Goal: Task Accomplishment & Management: Complete application form

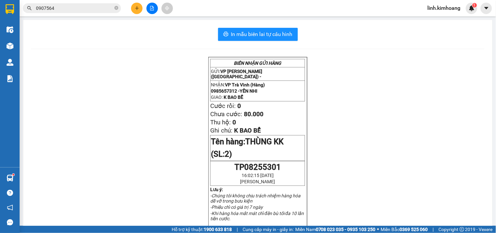
click at [137, 12] on button at bounding box center [136, 8] width 11 height 11
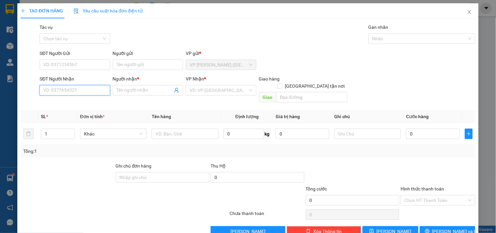
click at [87, 89] on input "SĐT Người Nhận" at bounding box center [75, 90] width 70 height 10
click at [467, 13] on icon "close" at bounding box center [469, 11] width 5 height 5
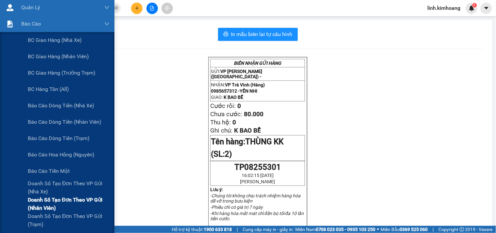
scroll to position [73, 0]
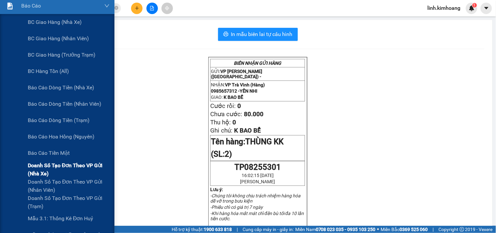
click at [42, 165] on span "Doanh số tạo đơn theo VP gửi (nhà xe)" at bounding box center [69, 169] width 82 height 16
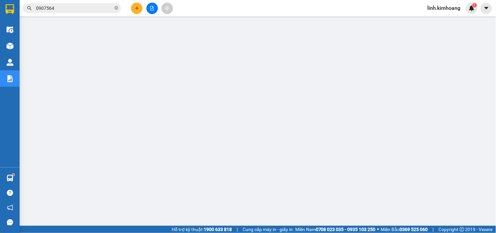
click at [136, 4] on button at bounding box center [136, 8] width 11 height 11
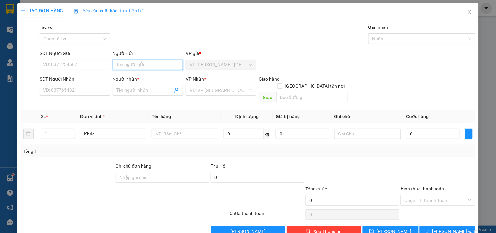
click at [142, 63] on input "Người gửi" at bounding box center [148, 64] width 70 height 10
type input "MẸ"
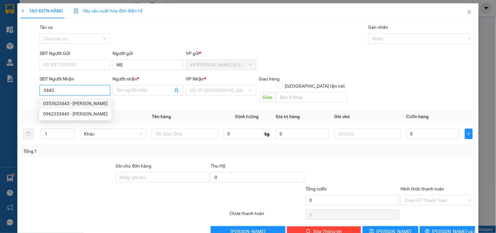
click at [82, 101] on div "0353623443 - [PERSON_NAME]" at bounding box center [75, 103] width 64 height 7
type input "0353623443"
type input "[PERSON_NAME]"
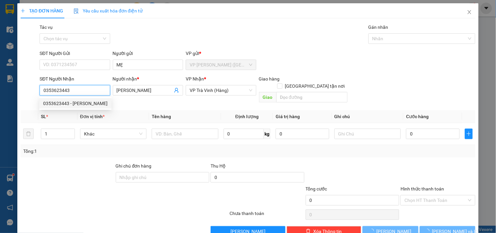
type input "20.000"
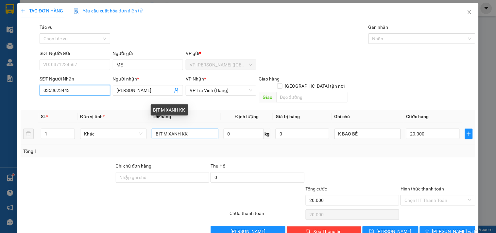
type input "0353623443"
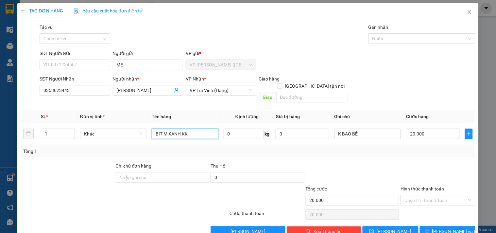
drag, startPoint x: 200, startPoint y: 123, endPoint x: 166, endPoint y: 140, distance: 37.4
click at [166, 140] on div "SL * Đơn vị tính * Tên hàng Định lượng Giá trị hàng Ghi chú Cước hàng 1 Khác BỊ…" at bounding box center [248, 133] width 455 height 47
type input "BỊT M TRẮNG KK"
click at [427, 128] on input "20.000" at bounding box center [433, 133] width 54 height 10
type input "3"
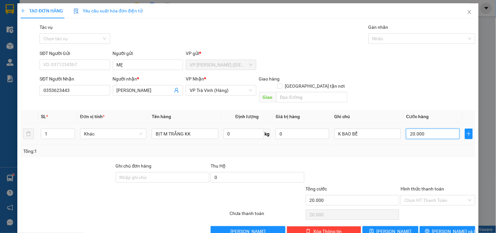
type input "3"
type input "30"
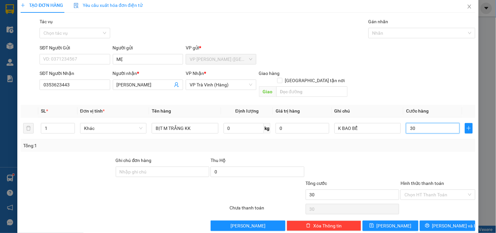
scroll to position [9, 0]
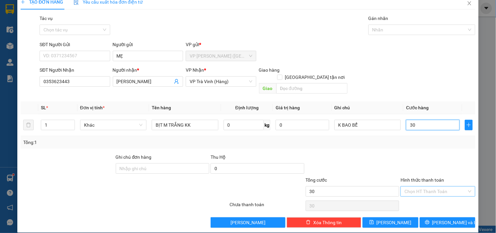
type input "30"
type input "30.000"
click at [430, 186] on input "Hình thức thanh toán" at bounding box center [435, 191] width 62 height 10
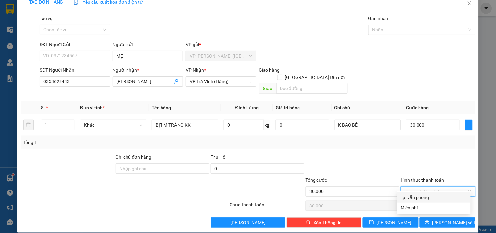
click at [427, 198] on div "Tại văn phòng" at bounding box center [434, 197] width 66 height 7
type input "0"
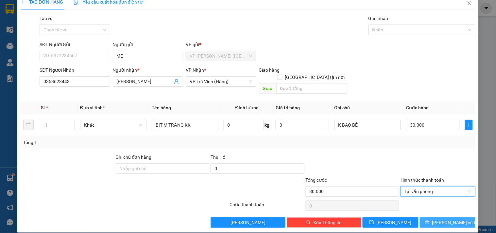
click at [437, 219] on span "[PERSON_NAME] và In" at bounding box center [455, 222] width 46 height 7
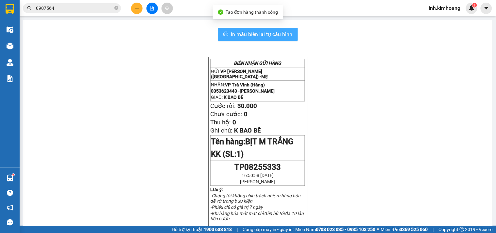
click at [238, 38] on button "In mẫu biên lai tự cấu hình" at bounding box center [258, 34] width 80 height 13
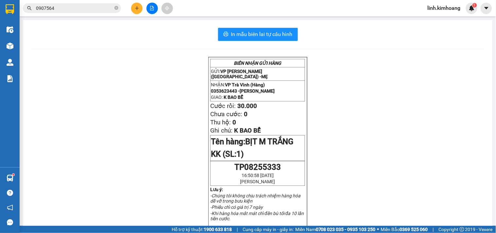
click at [132, 6] on button at bounding box center [136, 8] width 11 height 11
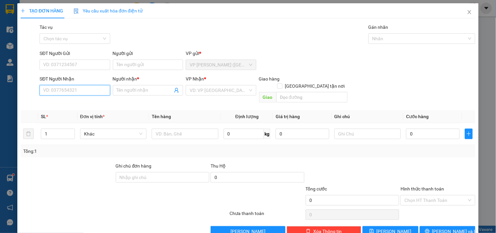
click at [61, 87] on input "SĐT Người Nhận" at bounding box center [75, 90] width 70 height 10
drag, startPoint x: 61, startPoint y: 87, endPoint x: 5, endPoint y: 110, distance: 60.2
click at [5, 110] on div "TẠO ĐƠN HÀNG Yêu cầu xuất hóa đơn điện tử Transit Pickup Surcharge Ids Transit …" at bounding box center [248, 116] width 496 height 233
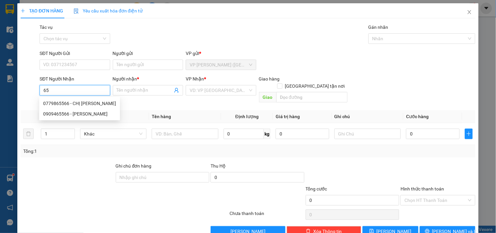
type input "6"
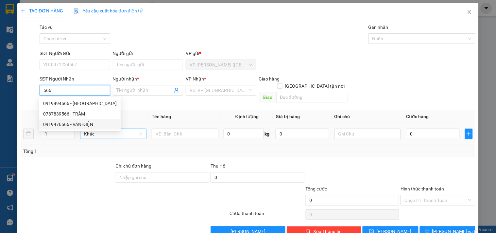
click at [90, 126] on div "0919476566 - VÂN ĐIỆN" at bounding box center [80, 124] width 74 height 7
type input "0919476566"
type input "VÂN ĐIỆN"
type input "65.000"
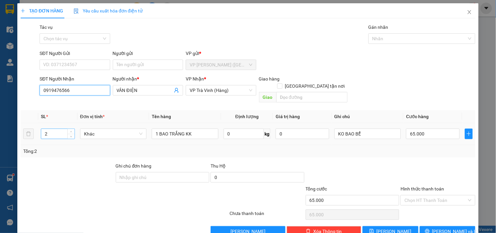
type input "0919476566"
drag, startPoint x: 45, startPoint y: 127, endPoint x: 13, endPoint y: 136, distance: 32.9
click at [14, 136] on div "TẠO ĐƠN HÀNG Yêu cầu xuất hóa đơn điện tử Transit Pickup Surcharge Ids Transit …" at bounding box center [248, 116] width 496 height 233
type input "1"
click at [430, 131] on input "65.000" at bounding box center [433, 133] width 54 height 10
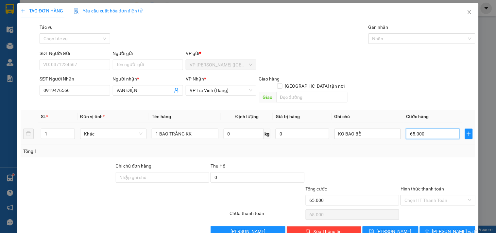
type input "3"
type input "35"
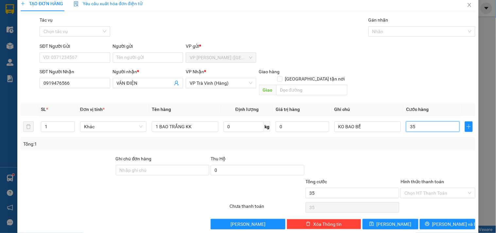
scroll to position [9, 0]
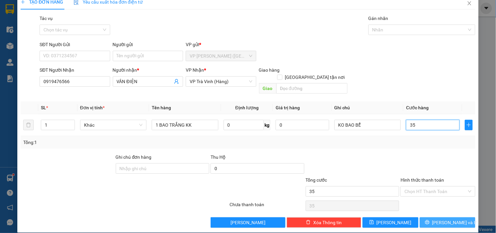
type input "35"
type input "35.000"
click at [446, 219] on span "[PERSON_NAME] và In" at bounding box center [455, 222] width 46 height 7
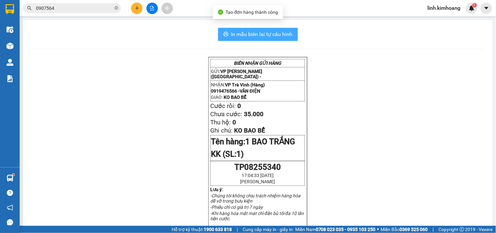
click at [281, 33] on span "In mẫu biên lai tự cấu hình" at bounding box center [261, 34] width 61 height 8
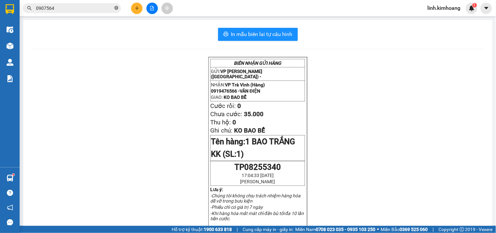
click at [116, 7] on icon "close-circle" at bounding box center [116, 8] width 4 height 4
click at [80, 5] on input "text" at bounding box center [74, 8] width 77 height 7
click at [141, 6] on button at bounding box center [136, 8] width 11 height 11
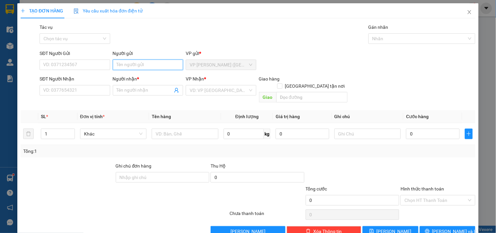
click at [131, 64] on input "Người gửi" at bounding box center [148, 64] width 70 height 10
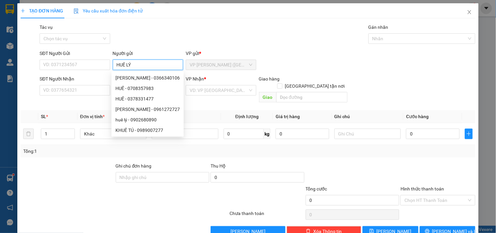
type input "HUÊ LÝ"
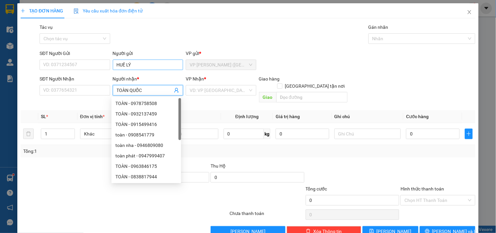
type input "TOÀN QUỐC"
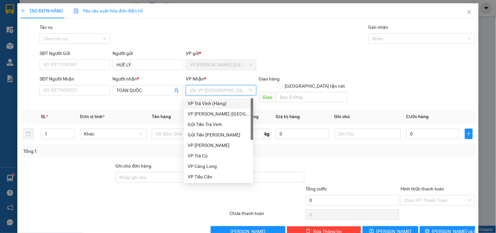
click at [220, 105] on div "VP Trà Vinh (Hàng)" at bounding box center [219, 103] width 62 height 7
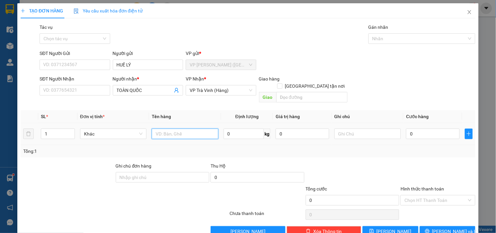
click at [184, 128] on input "text" at bounding box center [185, 133] width 66 height 10
type input "THÙNG NHỎ KK"
type input "2"
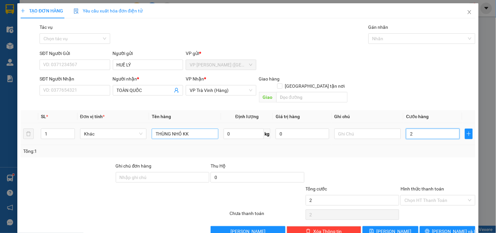
type input "25"
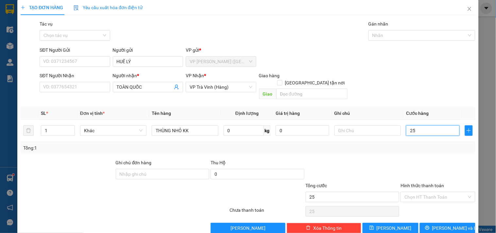
scroll to position [9, 0]
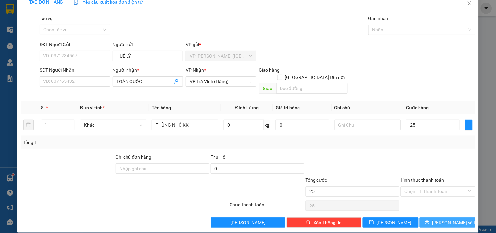
type input "25.000"
click at [443, 219] on span "[PERSON_NAME] và In" at bounding box center [455, 222] width 46 height 7
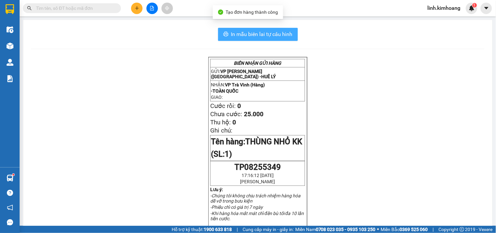
click at [278, 34] on span "In mẫu biên lai tự cấu hình" at bounding box center [261, 34] width 61 height 8
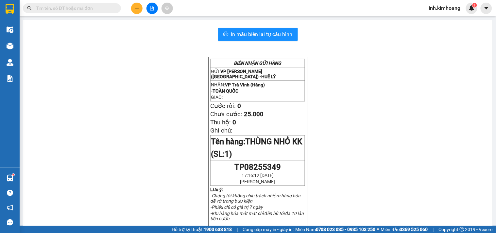
click at [458, 10] on span "linh.kimhoang" at bounding box center [443, 8] width 43 height 8
click at [450, 22] on span "Đăng xuất" at bounding box center [447, 20] width 30 height 7
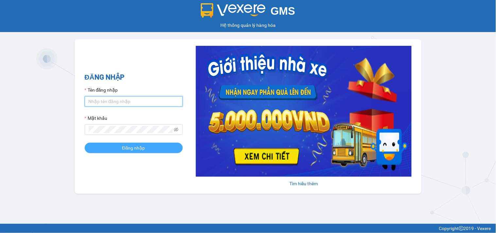
type input "hung.kimhoang"
click at [139, 148] on span "Đăng nhập" at bounding box center [133, 147] width 23 height 7
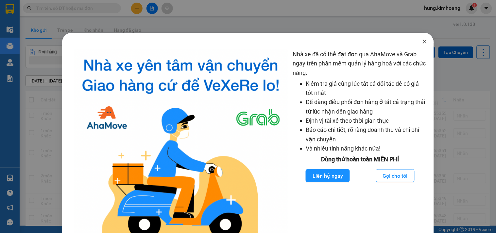
click at [423, 41] on icon "close" at bounding box center [425, 42] width 4 height 4
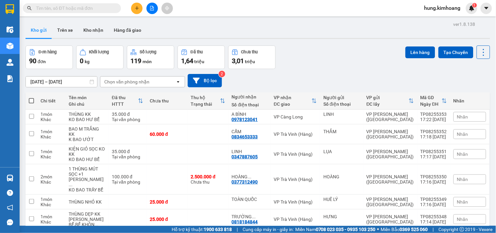
click at [71, 5] on input "text" at bounding box center [74, 8] width 77 height 7
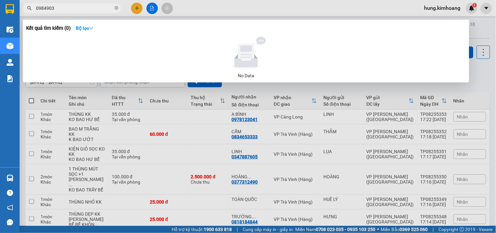
click at [83, 7] on input "0984903" at bounding box center [74, 8] width 77 height 7
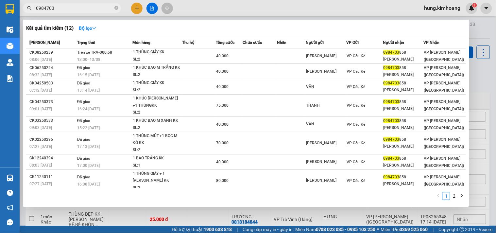
drag, startPoint x: 61, startPoint y: 8, endPoint x: 32, endPoint y: 15, distance: 30.2
click at [32, 14] on div "Kết quả tìm kiếm ( 12 ) Bộ lọc Mã ĐH Trạng thái Món hàng Thu hộ Tổng cước Chưa …" at bounding box center [63, 8] width 127 height 11
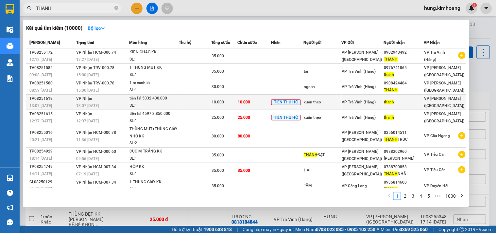
type input "THANH"
click at [203, 103] on td at bounding box center [195, 101] width 32 height 15
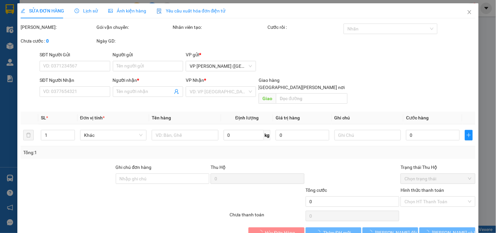
type input "xuân thẹo"
type input "thanh"
type input "10.000"
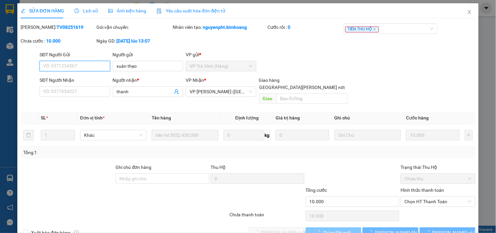
scroll to position [10, 0]
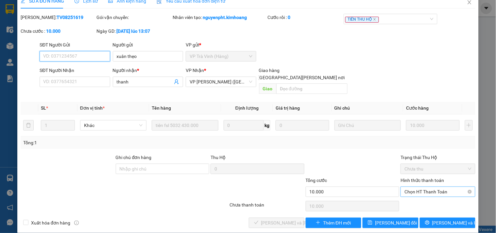
click at [427, 187] on span "Chọn HT Thanh Toán" at bounding box center [437, 192] width 67 height 10
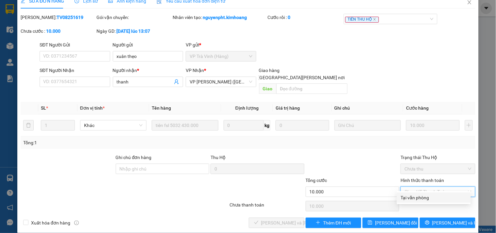
click at [421, 195] on div "Tại văn phòng" at bounding box center [434, 197] width 66 height 7
type input "0"
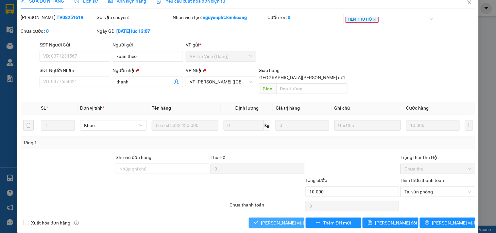
click at [265, 219] on span "Lưu và Giao hàng" at bounding box center [305, 222] width 88 height 7
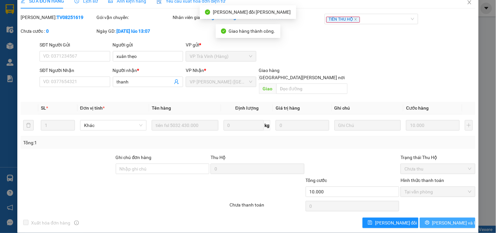
click at [443, 219] on span "[PERSON_NAME] và In" at bounding box center [455, 222] width 46 height 7
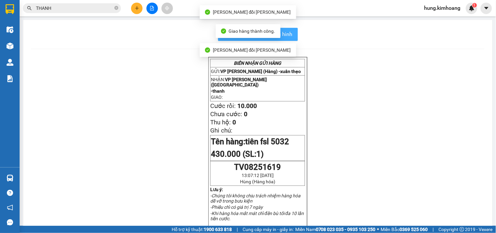
click at [290, 38] on button "In mẫu biên lai tự cấu hình" at bounding box center [258, 34] width 80 height 13
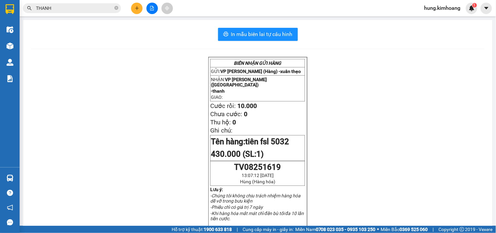
click at [97, 8] on input "THANH" at bounding box center [74, 8] width 77 height 7
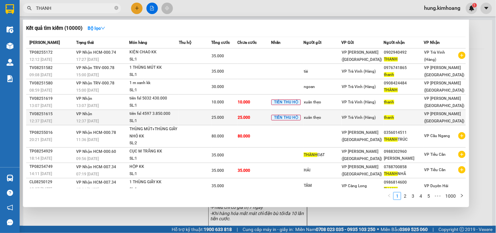
click at [199, 117] on td at bounding box center [195, 117] width 32 height 15
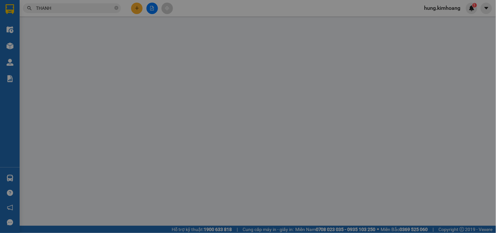
type input "xuân thẹo"
type input "thanh"
type input "25.000"
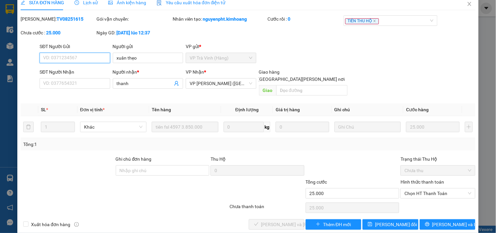
scroll to position [10, 0]
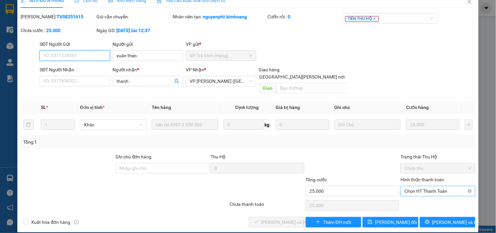
click at [416, 186] on span "Chọn HT Thanh Toán" at bounding box center [437, 191] width 67 height 10
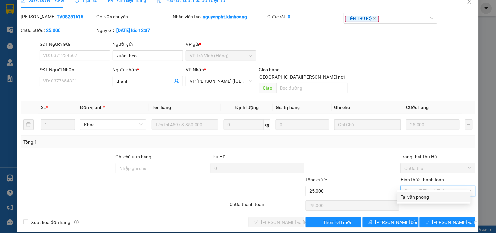
click at [410, 197] on div "Tại văn phòng" at bounding box center [434, 196] width 66 height 7
type input "0"
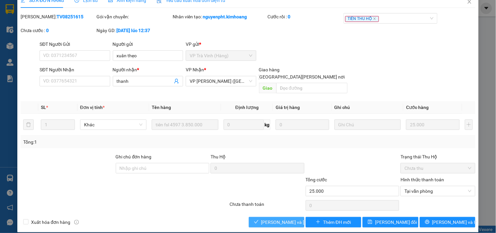
drag, startPoint x: 288, startPoint y: 214, endPoint x: 409, endPoint y: 218, distance: 120.7
click at [288, 218] on span "Lưu và Giao hàng" at bounding box center [305, 221] width 88 height 7
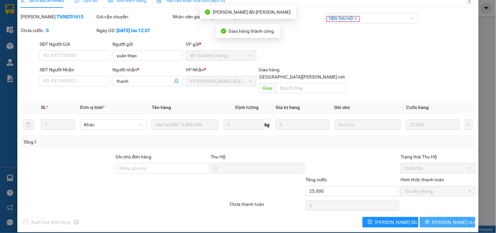
click at [437, 218] on span "[PERSON_NAME] và In" at bounding box center [455, 221] width 46 height 7
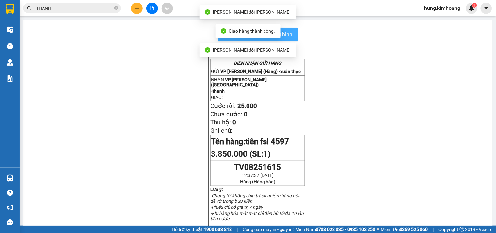
click at [290, 38] on button "In mẫu biên lai tự cấu hình" at bounding box center [258, 34] width 80 height 13
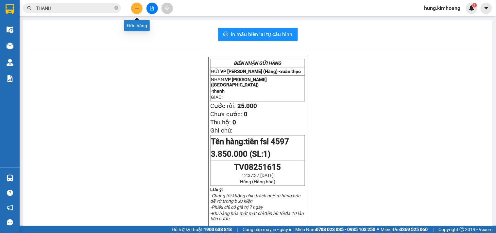
click at [138, 9] on icon "plus" at bounding box center [137, 8] width 5 height 5
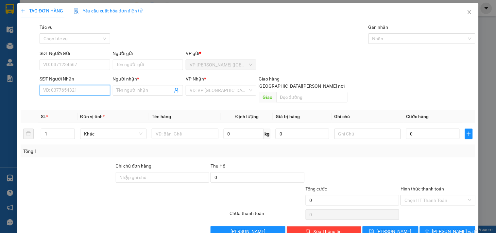
click at [89, 89] on input "SĐT Người Nhận" at bounding box center [75, 90] width 70 height 10
click at [75, 107] on div "0775831853 - LƯU HUY" at bounding box center [75, 103] width 72 height 10
type input "0775831853"
type input "LƯU HUY"
type input "80.000"
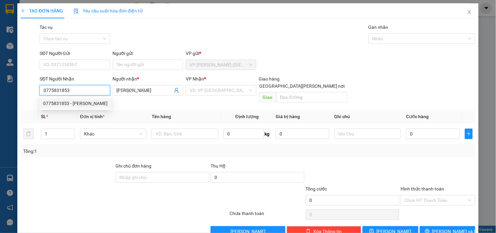
type input "80.000"
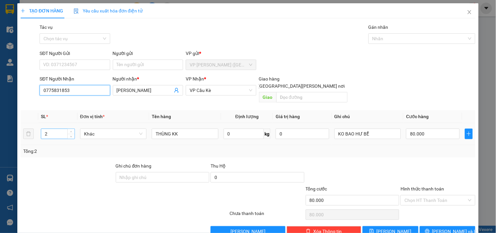
type input "0775831853"
drag, startPoint x: 57, startPoint y: 123, endPoint x: 44, endPoint y: 125, distance: 12.9
click at [44, 129] on input "2" at bounding box center [57, 134] width 33 height 10
type input "1"
click at [435, 129] on input "80.000" at bounding box center [433, 133] width 54 height 10
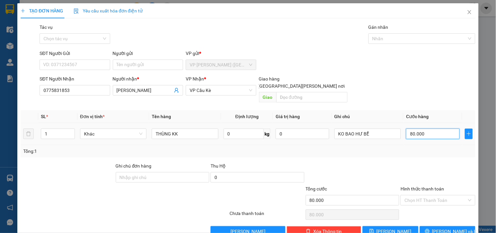
type input "3"
type input "0"
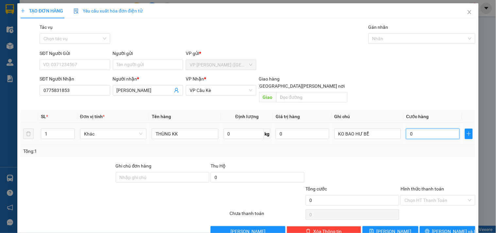
type input "4"
type input "04"
type input "40"
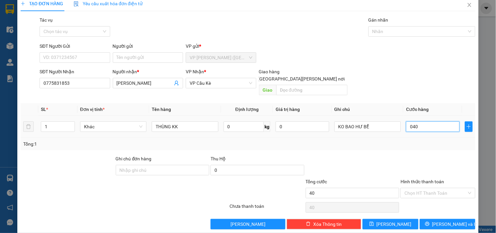
scroll to position [9, 0]
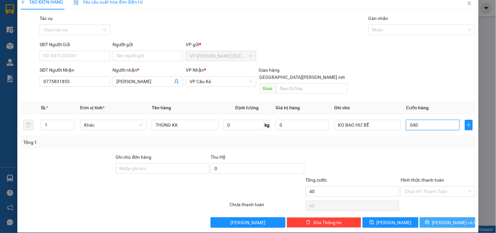
type input "040"
type input "40.000"
click at [429, 217] on button "[PERSON_NAME] và In" at bounding box center [448, 222] width 56 height 10
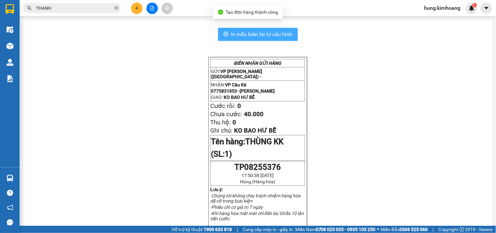
click at [270, 30] on span "In mẫu biên lai tự cấu hình" at bounding box center [261, 34] width 61 height 8
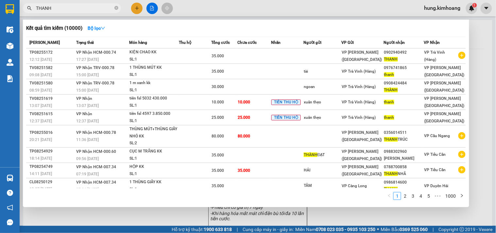
drag, startPoint x: 58, startPoint y: 11, endPoint x: 25, endPoint y: 16, distance: 33.4
click at [25, 14] on div "Kết quả tìm kiếm ( 10000 ) Bộ lọc Mã ĐH Trạng thái Món hàng Thu hộ Tổng cước Ch…" at bounding box center [63, 8] width 127 height 11
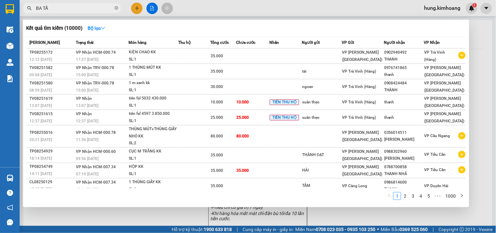
type input "BA TẤN"
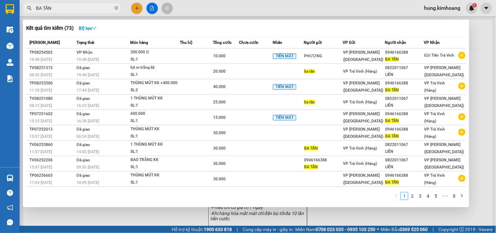
drag, startPoint x: 63, startPoint y: 7, endPoint x: 35, endPoint y: 11, distance: 29.1
click at [35, 11] on span "BA TẤN" at bounding box center [72, 8] width 98 height 10
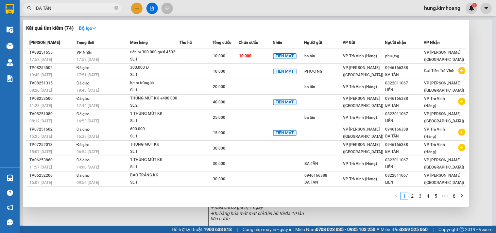
scroll to position [0, 892]
type input "BA TẤN 123456"
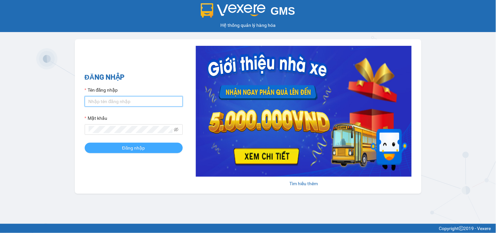
type input "hung.kimhoang"
click at [162, 149] on button "Đăng nhập" at bounding box center [134, 148] width 98 height 10
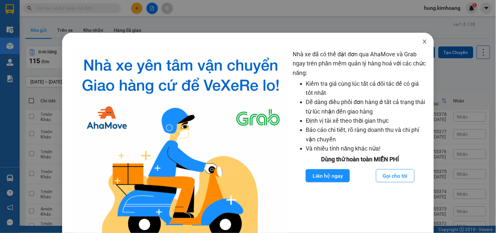
click at [423, 40] on icon "close" at bounding box center [425, 42] width 4 height 4
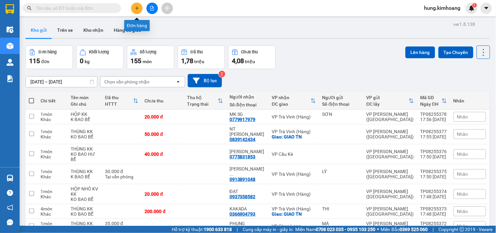
click at [140, 7] on button at bounding box center [136, 8] width 11 height 11
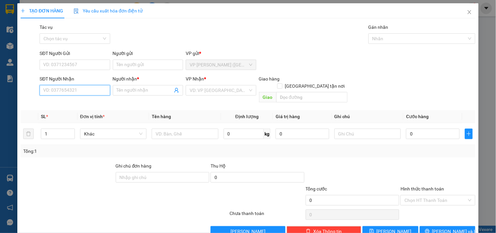
click at [91, 90] on input "SĐT Người Nhận" at bounding box center [75, 90] width 70 height 10
type input "0867075347"
click at [120, 92] on input "Người nhận *" at bounding box center [145, 90] width 56 height 7
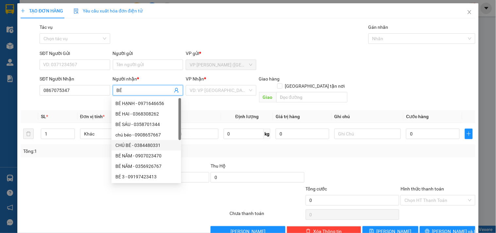
type input "BÉ"
click at [204, 147] on div "Tổng: 1" at bounding box center [247, 150] width 449 height 7
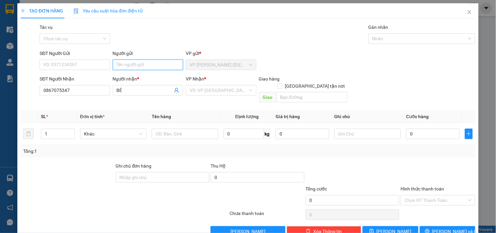
click at [125, 69] on input "Người gửi" at bounding box center [148, 64] width 70 height 10
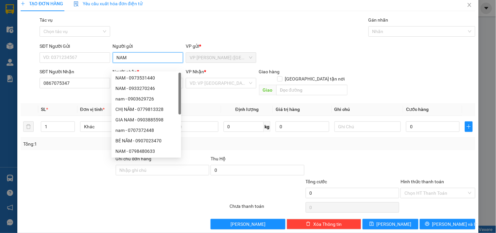
scroll to position [9, 0]
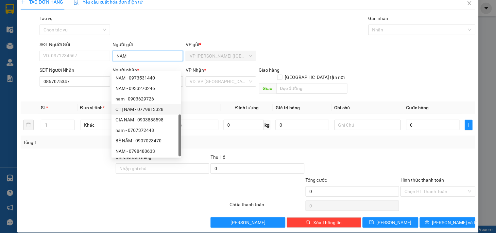
type input "NAM"
click at [230, 139] on div "Tổng: 1" at bounding box center [247, 142] width 449 height 7
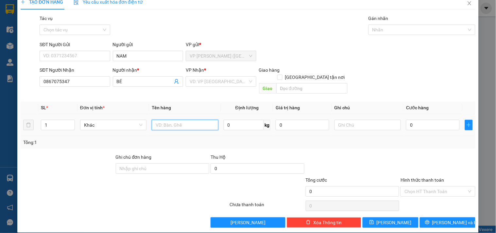
click at [182, 120] on input "text" at bounding box center [185, 125] width 66 height 10
type input "BAO TRẮNG KK"
type input "KO BAO HƯ"
type input "4"
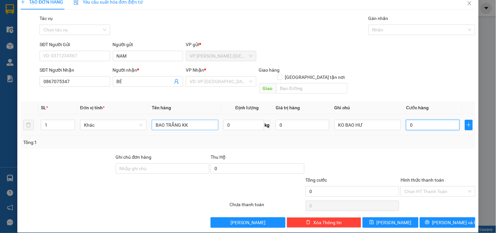
type input "4"
type input "40"
type input "40.000"
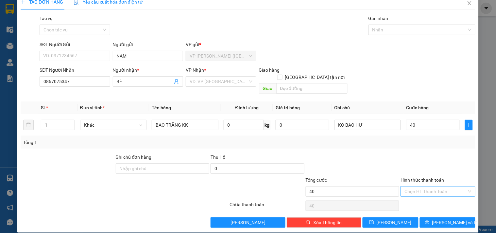
type input "40.000"
click at [427, 186] on input "Hình thức thanh toán" at bounding box center [435, 191] width 62 height 10
click at [429, 198] on div "Tại văn phòng" at bounding box center [434, 197] width 66 height 7
type input "0"
click at [435, 220] on button "[PERSON_NAME] và In" at bounding box center [448, 222] width 56 height 10
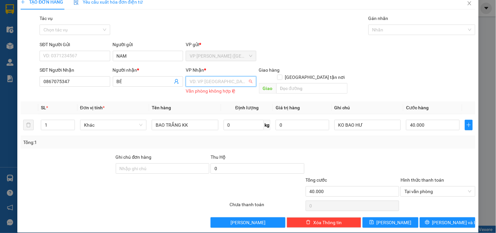
click at [234, 83] on input "search" at bounding box center [219, 81] width 58 height 10
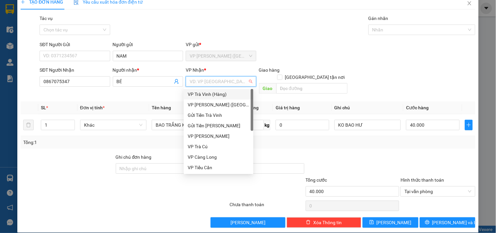
click at [224, 93] on div "VP Trà Vinh (Hàng)" at bounding box center [219, 94] width 62 height 7
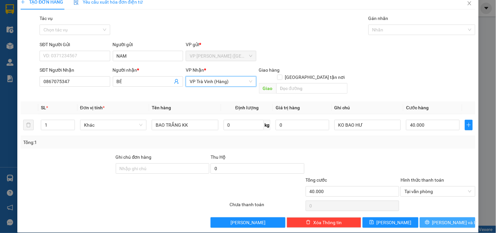
drag, startPoint x: 443, startPoint y: 213, endPoint x: 431, endPoint y: 199, distance: 19.0
click at [442, 219] on span "[PERSON_NAME] và In" at bounding box center [455, 222] width 46 height 7
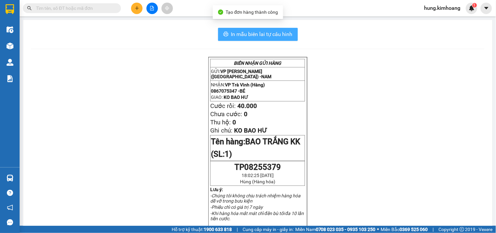
click at [270, 37] on span "In mẫu biên lai tự cấu hình" at bounding box center [261, 34] width 61 height 8
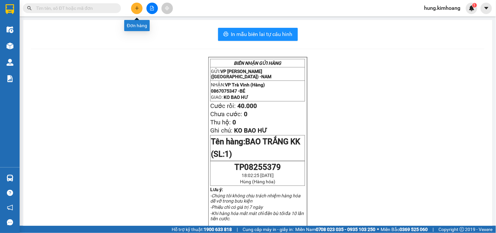
click at [139, 8] on icon "plus" at bounding box center [137, 8] width 5 height 5
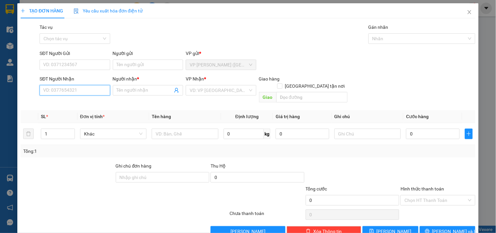
click at [92, 89] on input "SĐT Người Nhận" at bounding box center [75, 90] width 70 height 10
type input "0369979134"
click at [95, 101] on div "0369979134 - THẢO PHƯƠNG" at bounding box center [75, 103] width 64 height 7
type input "THẢO PHƯƠNG"
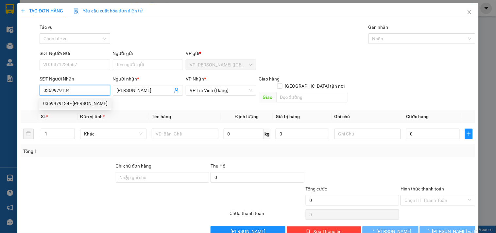
type input "30.000"
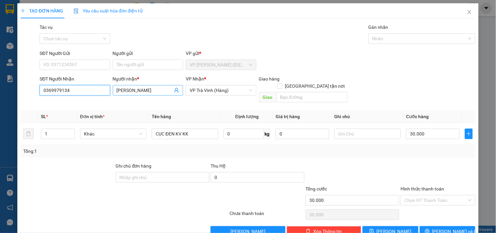
type input "0369979134"
drag, startPoint x: 157, startPoint y: 87, endPoint x: 49, endPoint y: 90, distance: 107.9
click at [49, 90] on div "SĐT Người Nhận 0369979134 Người nhận * THẢO PHƯƠNG THẢO PHƯƠNG VP Nhận * VP Trà…" at bounding box center [257, 90] width 438 height 30
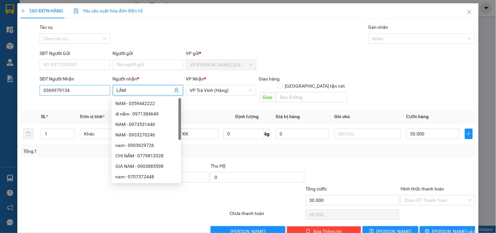
type input "LÂM"
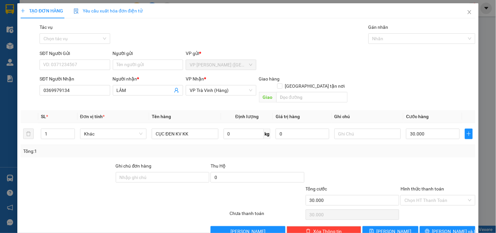
click at [95, 151] on div "Transit Pickup Surcharge Ids Transit Deliver Surcharge Ids Transit Deliver Surc…" at bounding box center [248, 130] width 455 height 213
drag, startPoint x: 195, startPoint y: 128, endPoint x: 76, endPoint y: 134, distance: 118.1
click at [76, 134] on tr "1 Khác CỤC ĐEN KV KK 0 kg 0 30.000" at bounding box center [248, 134] width 455 height 22
type input "HỘP KV KK"
click at [346, 129] on input "text" at bounding box center [367, 133] width 66 height 10
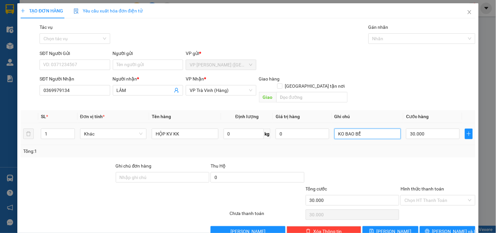
type input "KO BAO BỂ"
type input "2"
type input "25"
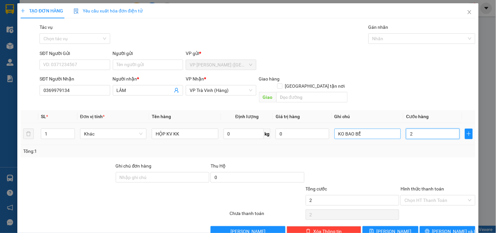
type input "25"
type input "25.000"
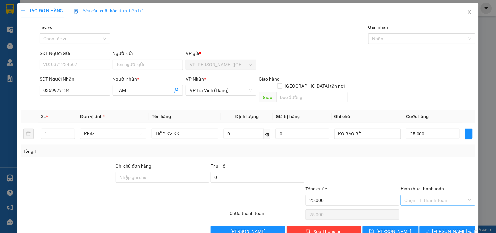
click at [447, 195] on input "Hình thức thanh toán" at bounding box center [435, 200] width 62 height 10
click at [433, 207] on div "Tại văn phòng" at bounding box center [434, 205] width 66 height 7
type input "0"
click at [439, 228] on span "[PERSON_NAME] và In" at bounding box center [455, 231] width 46 height 7
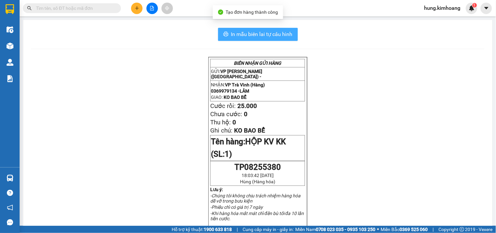
click at [270, 33] on span "In mẫu biên lai tự cấu hình" at bounding box center [261, 34] width 61 height 8
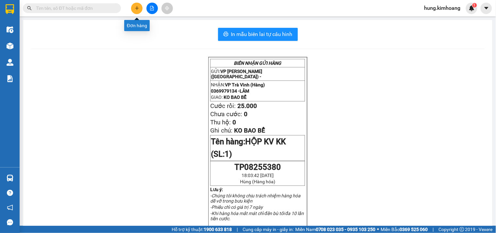
click at [138, 8] on icon "plus" at bounding box center [137, 8] width 4 height 0
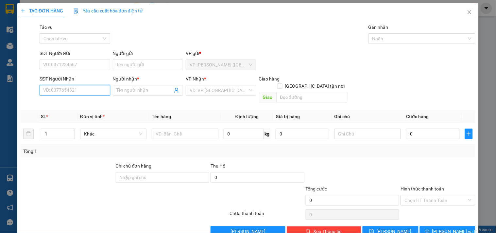
click at [104, 92] on input "SĐT Người Nhận" at bounding box center [75, 90] width 70 height 10
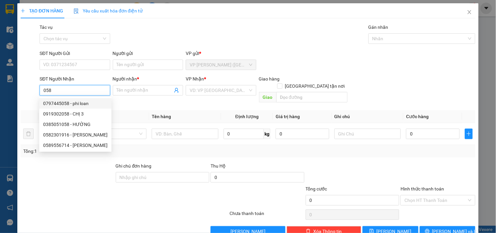
click at [84, 103] on div "0797445058 - phi loan" at bounding box center [75, 103] width 64 height 7
type input "0797445058"
type input "phi loan"
type input "40.000"
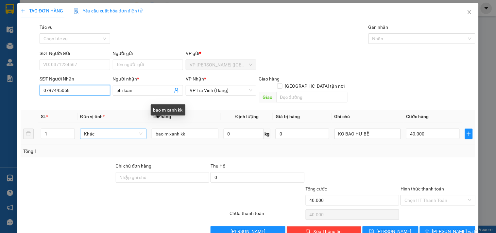
type input "0797445058"
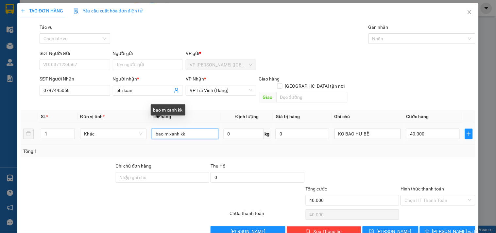
drag, startPoint x: 144, startPoint y: 128, endPoint x: 91, endPoint y: 137, distance: 53.9
click at [91, 137] on tr "1 Khác bao m xanh kk 0 kg 0 KO BAO HƯ BỂ 40.000" at bounding box center [248, 134] width 455 height 22
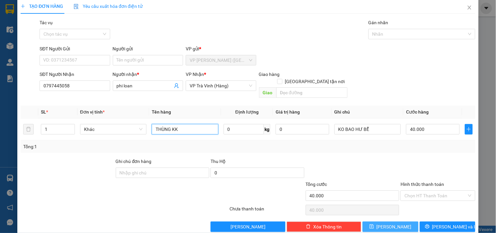
scroll to position [9, 0]
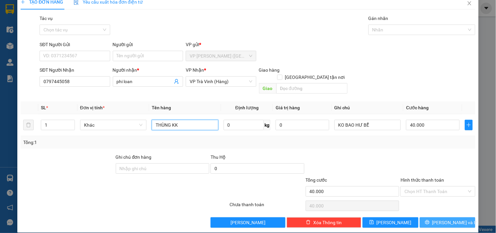
type input "THÙNG KK"
click at [449, 219] on span "[PERSON_NAME] và In" at bounding box center [455, 222] width 46 height 7
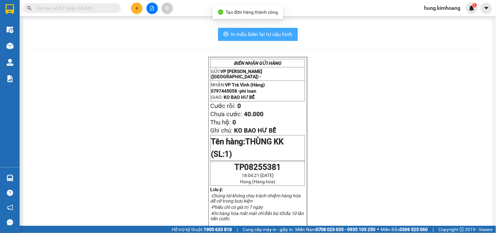
click at [291, 34] on button "In mẫu biên lai tự cấu hình" at bounding box center [258, 34] width 80 height 13
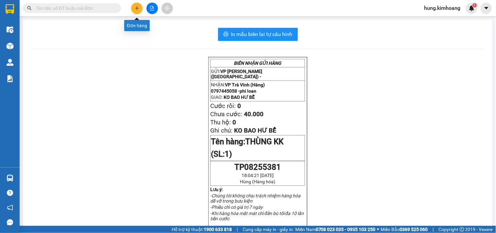
click at [141, 6] on button at bounding box center [136, 8] width 11 height 11
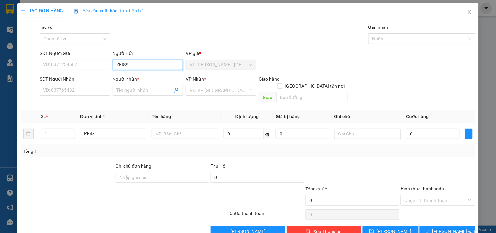
type input "ZEISS"
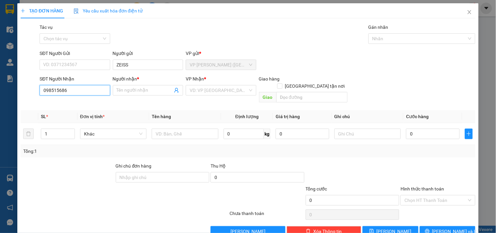
type input "0985156863"
click at [56, 104] on div "0985156863 - MK 58" at bounding box center [74, 103] width 62 height 7
type input "MK 58"
type input "20.000"
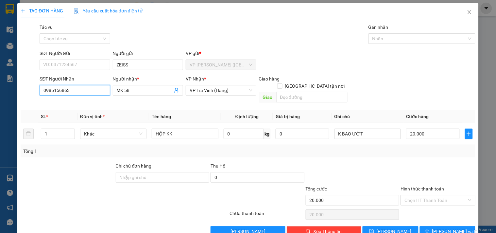
scroll to position [9, 0]
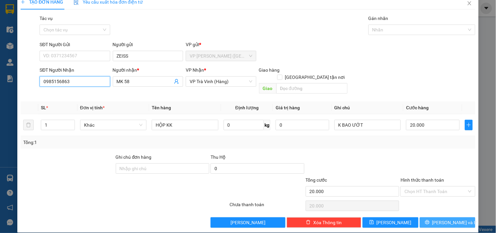
type input "0985156863"
click at [429, 220] on icon "printer" at bounding box center [427, 222] width 4 height 4
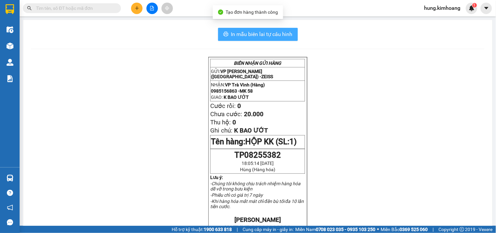
click at [282, 35] on span "In mẫu biên lai tự cấu hình" at bounding box center [261, 34] width 61 height 8
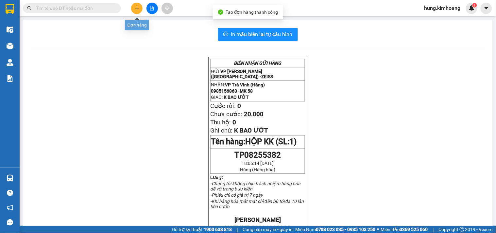
click at [136, 8] on icon "plus" at bounding box center [137, 8] width 4 height 0
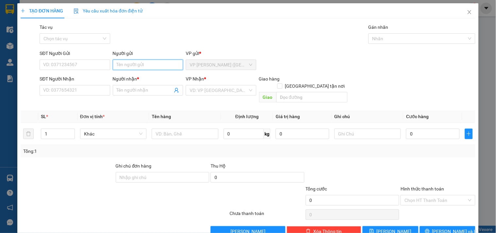
click at [123, 61] on input "Người gửi" at bounding box center [148, 64] width 70 height 10
type input "THIÊN NGA"
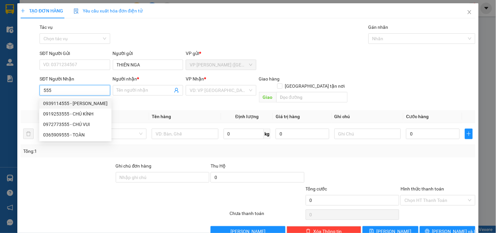
drag, startPoint x: 81, startPoint y: 103, endPoint x: 86, endPoint y: 106, distance: 5.7
click at [81, 103] on div "0939114555 - THANH TÙNG" at bounding box center [75, 103] width 64 height 7
type input "0939114555"
type input "THANH TÙNG"
type input "25.000"
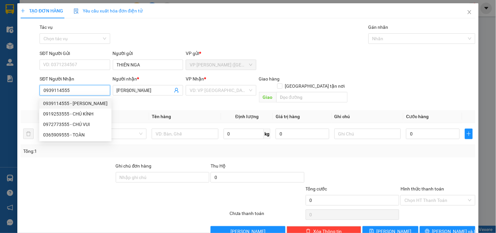
type input "25.000"
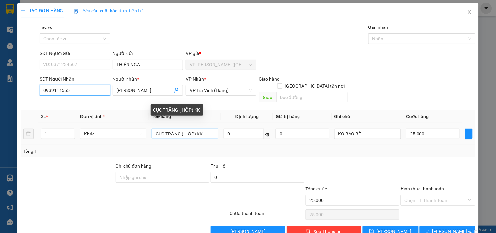
type input "0939114555"
drag, startPoint x: 206, startPoint y: 127, endPoint x: 103, endPoint y: 134, distance: 103.2
click at [103, 134] on tr "1 Khác CỤC TRẮNG ( HỘP) KK 0 kg 0 KO BAO BỂ 25.000" at bounding box center [248, 134] width 455 height 22
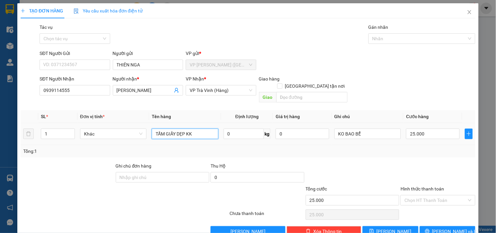
type input "TẤM GIẤY DẸP KK"
type input "3"
type input "35"
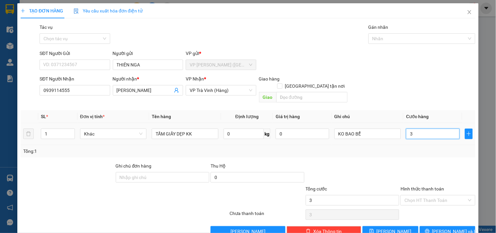
type input "35"
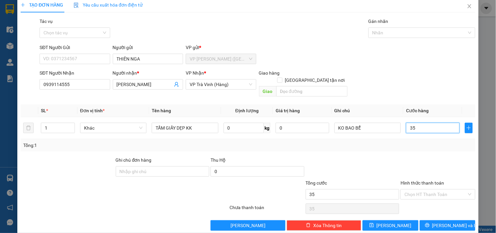
scroll to position [9, 0]
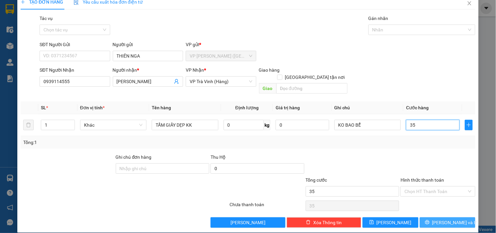
type input "35"
type input "35.000"
click at [435, 217] on button "[PERSON_NAME] và In" at bounding box center [448, 222] width 56 height 10
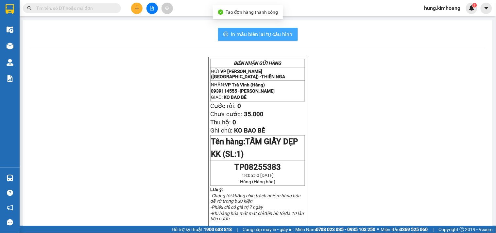
click at [273, 37] on span "In mẫu biên lai tự cấu hình" at bounding box center [261, 34] width 61 height 8
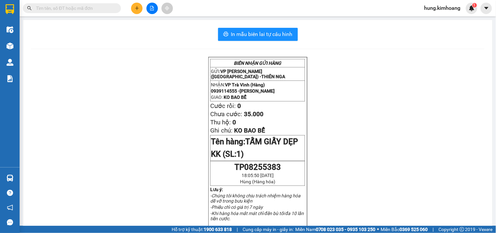
click at [135, 7] on icon "plus" at bounding box center [137, 8] width 5 height 5
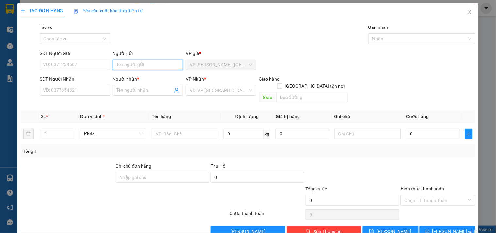
click at [135, 60] on input "Người gửi" at bounding box center [148, 64] width 70 height 10
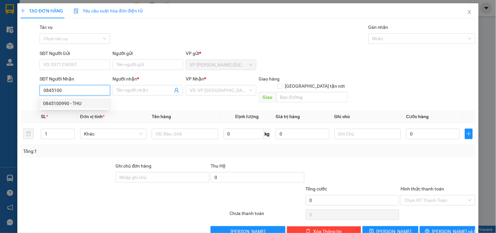
click at [70, 102] on div "0845100990 - THU" at bounding box center [74, 103] width 62 height 7
type input "0845100990"
type input "THU"
type input "120.000"
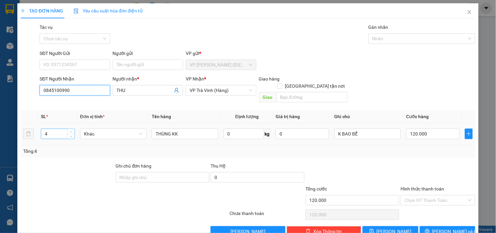
type input "0845100990"
drag, startPoint x: 58, startPoint y: 122, endPoint x: 48, endPoint y: 128, distance: 10.9
click at [48, 129] on input "4" at bounding box center [57, 134] width 33 height 10
click at [146, 147] on div "Tổng: 4" at bounding box center [107, 150] width 169 height 7
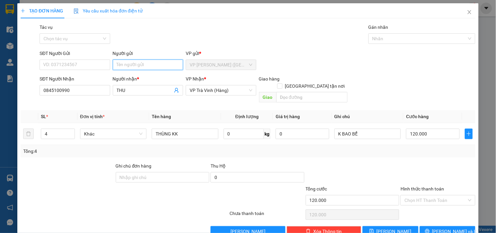
click at [132, 67] on input "Người gửi" at bounding box center [148, 64] width 70 height 10
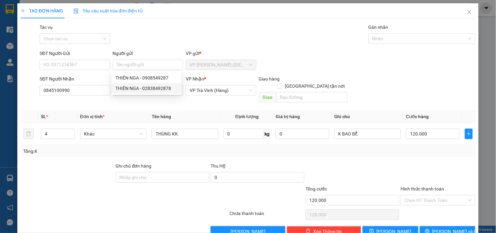
click at [271, 47] on div "Transit Pickup Surcharge Ids Transit Deliver Surcharge Ids Transit Deliver Surc…" at bounding box center [248, 130] width 455 height 213
click at [183, 149] on div "Tổng: 4" at bounding box center [248, 151] width 455 height 12
click at [215, 147] on div "Tổng: 4" at bounding box center [247, 150] width 449 height 7
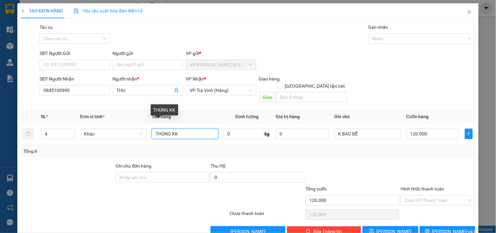
drag, startPoint x: 194, startPoint y: 127, endPoint x: 93, endPoint y: 146, distance: 102.9
click at [93, 146] on div "SL * Đơn vị tính * Tên hàng Định lượng Giá trị hàng Ghi chú Cước hàng 4 Khác TH…" at bounding box center [248, 133] width 455 height 47
type input "BAO TRẮNG KK"
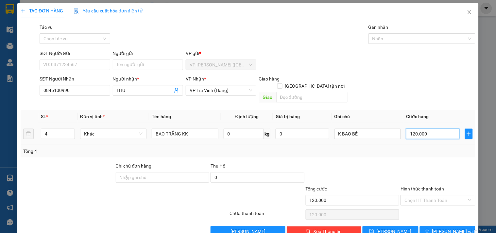
click at [406, 131] on input "120.000" at bounding box center [433, 133] width 54 height 10
type input "2"
type input "22"
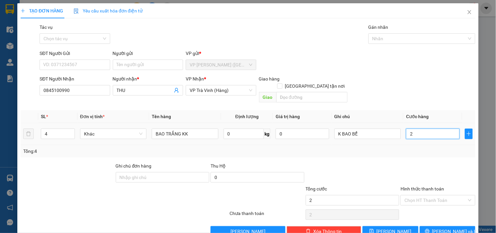
type input "22"
type input "220"
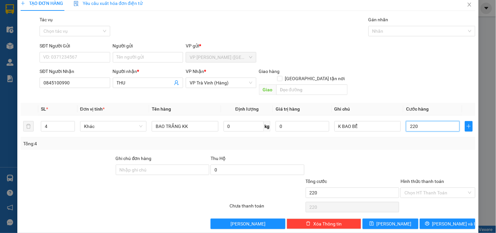
scroll to position [9, 0]
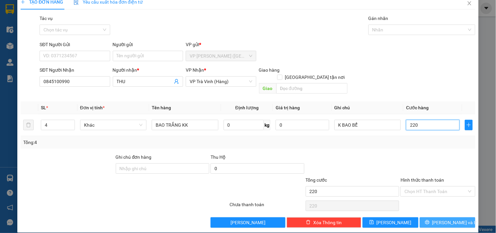
type input "220"
type input "220.000"
click at [447, 219] on span "[PERSON_NAME] và In" at bounding box center [455, 222] width 46 height 7
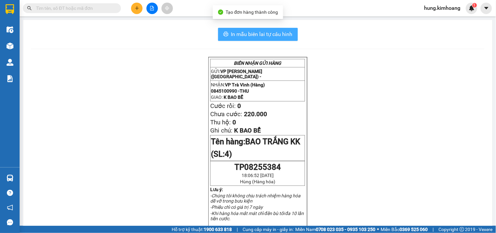
click at [280, 37] on span "In mẫu biên lai tự cấu hình" at bounding box center [261, 34] width 61 height 8
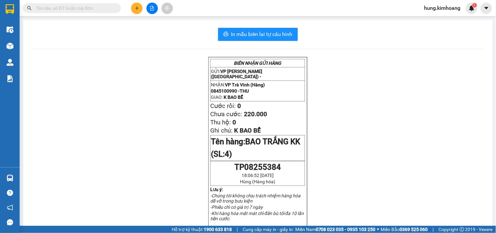
click at [137, 7] on icon "plus" at bounding box center [137, 8] width 5 height 5
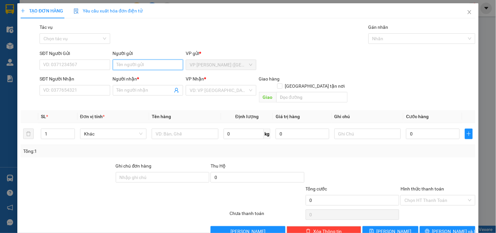
click at [159, 63] on input "Người gửi" at bounding box center [148, 64] width 70 height 10
type input "D"
type input "ĐÌNH HIẾU"
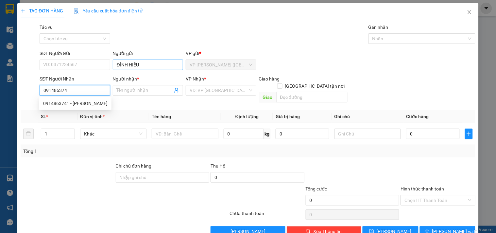
type input "0914863741"
click at [91, 101] on div "0914863741 - HOÀNG KHA" at bounding box center [75, 103] width 64 height 7
type input "HOÀNG KHA"
type input "60.000"
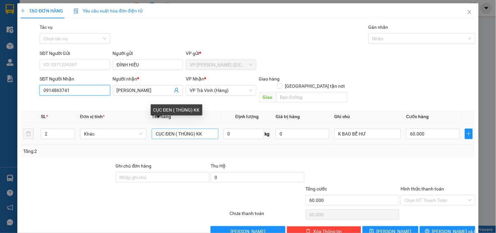
type input "0914863741"
drag, startPoint x: 213, startPoint y: 126, endPoint x: 75, endPoint y: 161, distance: 143.4
click at [77, 159] on div "Transit Pickup Surcharge Ids Transit Deliver Surcharge Ids Transit Deliver Surc…" at bounding box center [248, 130] width 455 height 213
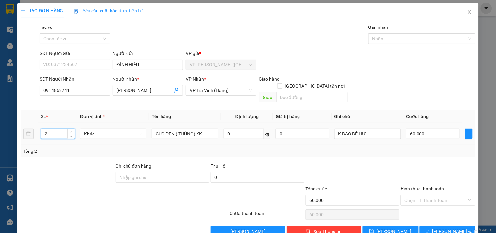
drag, startPoint x: 44, startPoint y: 123, endPoint x: 47, endPoint y: 126, distance: 3.9
click at [44, 129] on input "2" at bounding box center [57, 134] width 33 height 10
drag, startPoint x: 47, startPoint y: 126, endPoint x: 40, endPoint y: 126, distance: 7.2
click at [40, 126] on td "2" at bounding box center [57, 134] width 39 height 22
type input "1"
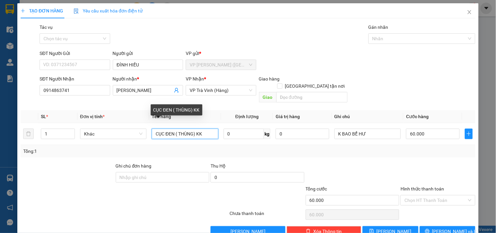
drag, startPoint x: 206, startPoint y: 126, endPoint x: 41, endPoint y: 154, distance: 167.5
click at [42, 154] on div "Transit Pickup Surcharge Ids Transit Deliver Surcharge Ids Transit Deliver Surc…" at bounding box center [248, 130] width 455 height 213
type input "HỘP KK"
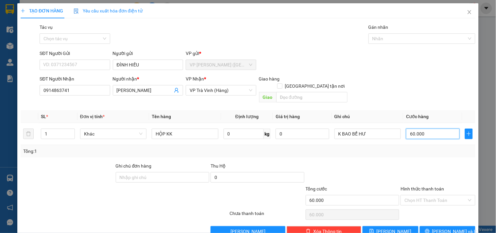
type input "2"
type input "25"
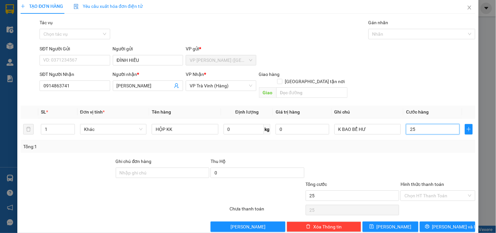
scroll to position [9, 0]
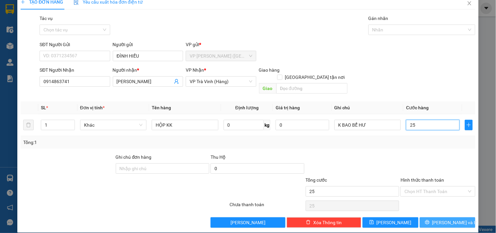
type input "25"
type input "25.000"
click at [453, 219] on span "[PERSON_NAME] và In" at bounding box center [455, 222] width 46 height 7
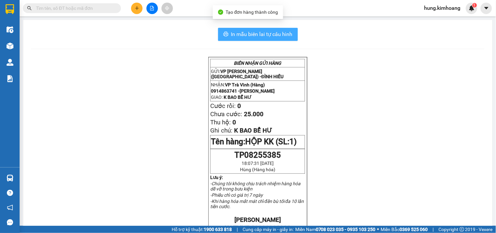
click at [282, 31] on span "In mẫu biên lai tự cấu hình" at bounding box center [261, 34] width 61 height 8
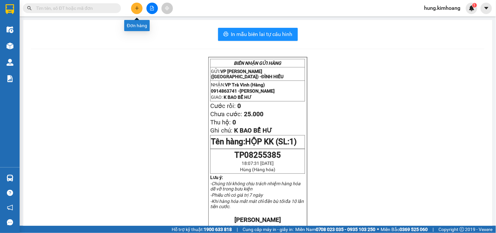
click at [138, 8] on icon "plus" at bounding box center [137, 8] width 5 height 5
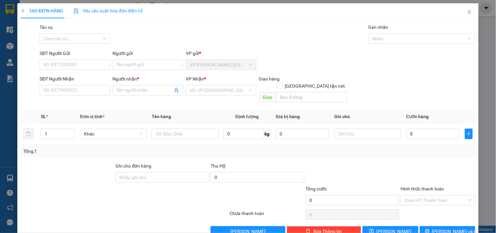
click at [124, 110] on th "Đơn vị tính *" at bounding box center [113, 116] width 72 height 13
click at [106, 89] on input "SĐT Người Nhận" at bounding box center [75, 90] width 70 height 10
click at [131, 67] on input "Người gửi" at bounding box center [148, 64] width 70 height 10
type input "HẬU"
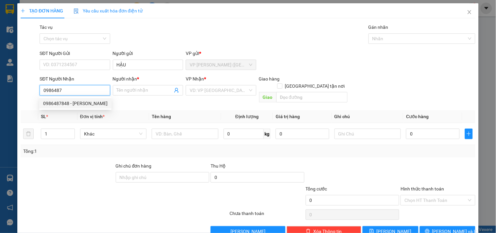
click at [62, 103] on div "0986487848 - ANH HUY" at bounding box center [75, 103] width 64 height 7
type input "0986487848"
type input "ANH HUY"
type input "35.000"
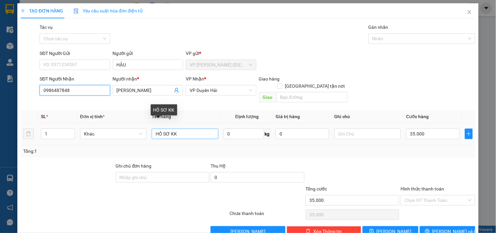
type input "0986487848"
drag, startPoint x: 194, startPoint y: 129, endPoint x: 17, endPoint y: 161, distance: 179.3
click at [17, 161] on div "TẠO ĐƠN HÀNG Yêu cầu xuất hóa đơn điện tử Transit Pickup Surcharge Ids Transit …" at bounding box center [247, 122] width 461 height 238
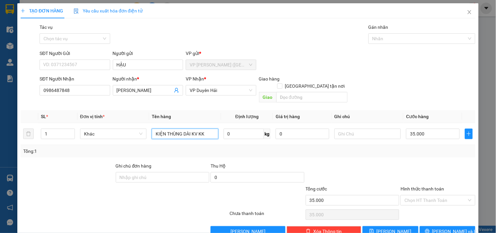
type input "KIỆN THÙNG DÀI KV KK"
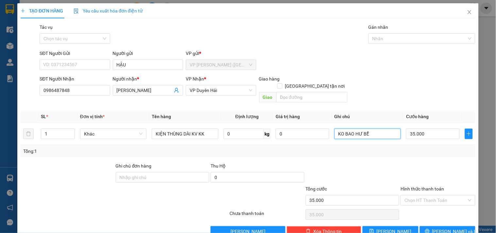
type input "KO BAO HƯ BỂ"
type input "5"
type input "0"
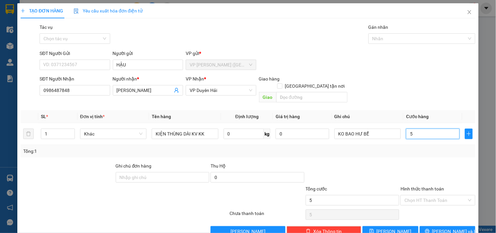
type input "0"
type input "5"
type input "050"
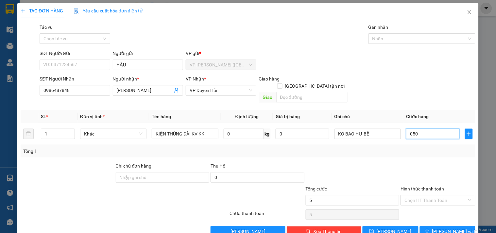
type input "50"
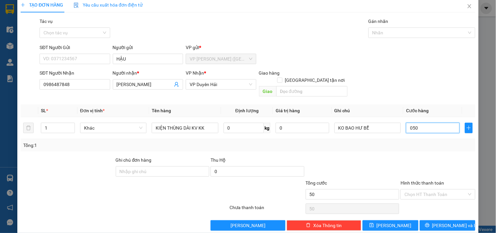
scroll to position [9, 0]
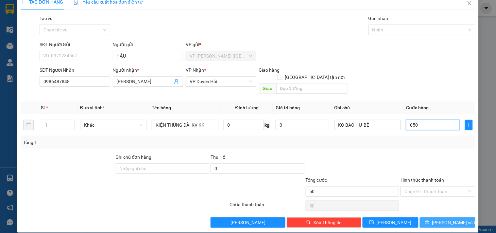
type input "050"
type input "50.000"
click at [425, 217] on button "[PERSON_NAME] và In" at bounding box center [448, 222] width 56 height 10
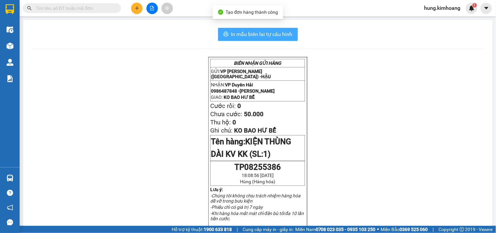
click at [279, 34] on span "In mẫu biên lai tự cấu hình" at bounding box center [261, 34] width 61 height 8
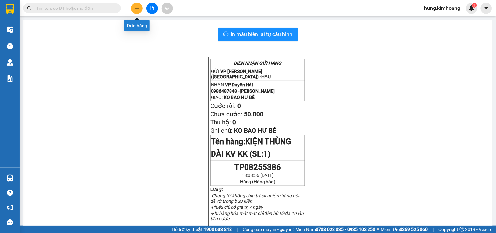
click at [137, 5] on button at bounding box center [136, 8] width 11 height 11
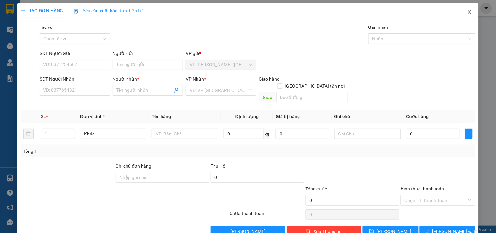
click at [464, 9] on span "Close" at bounding box center [469, 12] width 18 height 18
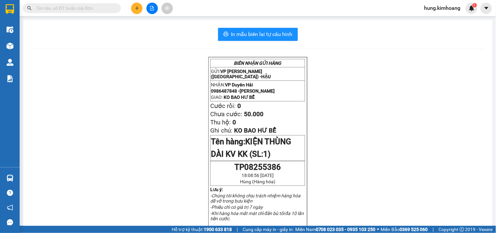
click at [107, 5] on input "text" at bounding box center [74, 8] width 77 height 7
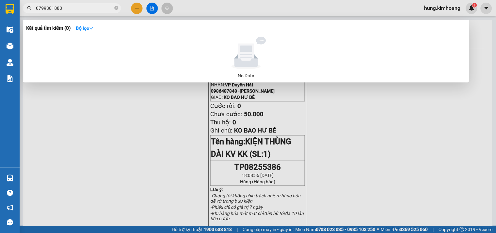
click at [50, 10] on input "0799381880" at bounding box center [74, 8] width 77 height 7
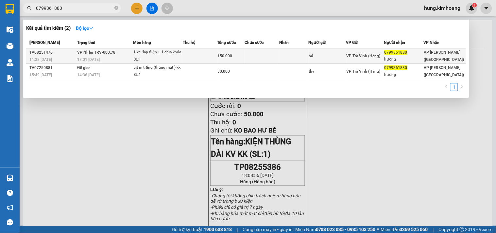
type input "0799361880"
click at [277, 56] on td at bounding box center [262, 55] width 35 height 15
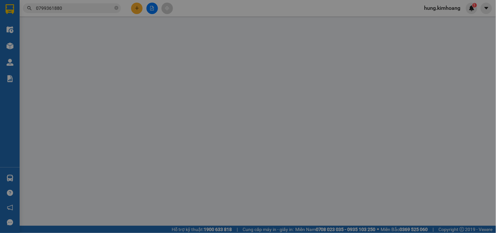
type input "bá"
type input "0799361880"
type input "hương"
type input "150.000"
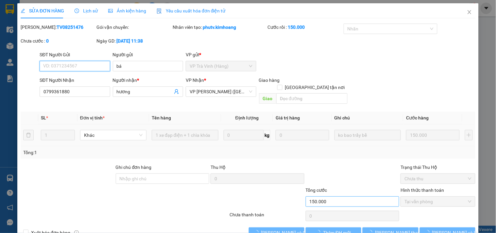
scroll to position [7, 0]
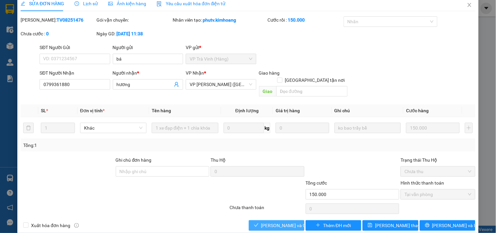
click at [279, 222] on span "Lưu và Giao hàng" at bounding box center [292, 225] width 63 height 7
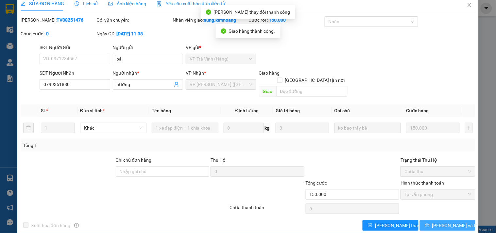
click at [429, 223] on icon "printer" at bounding box center [427, 225] width 4 height 4
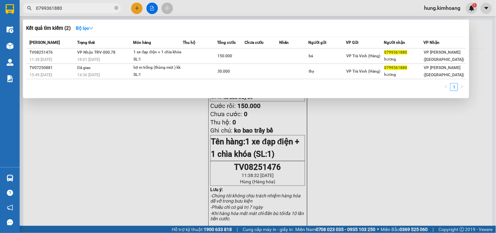
click at [101, 11] on input "0799361880" at bounding box center [74, 8] width 77 height 7
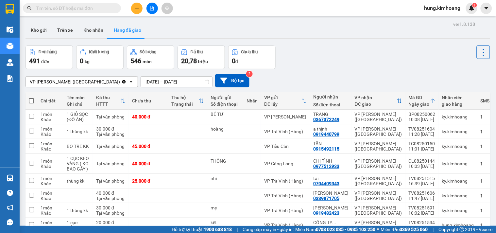
click at [89, 9] on input "text" at bounding box center [74, 8] width 77 height 7
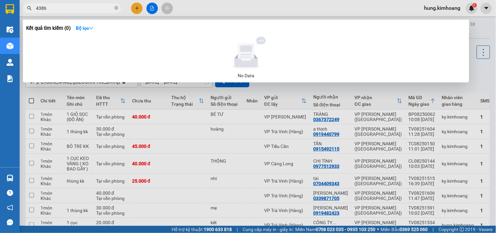
type input "43865"
